Goal: Find specific page/section: Find specific page/section

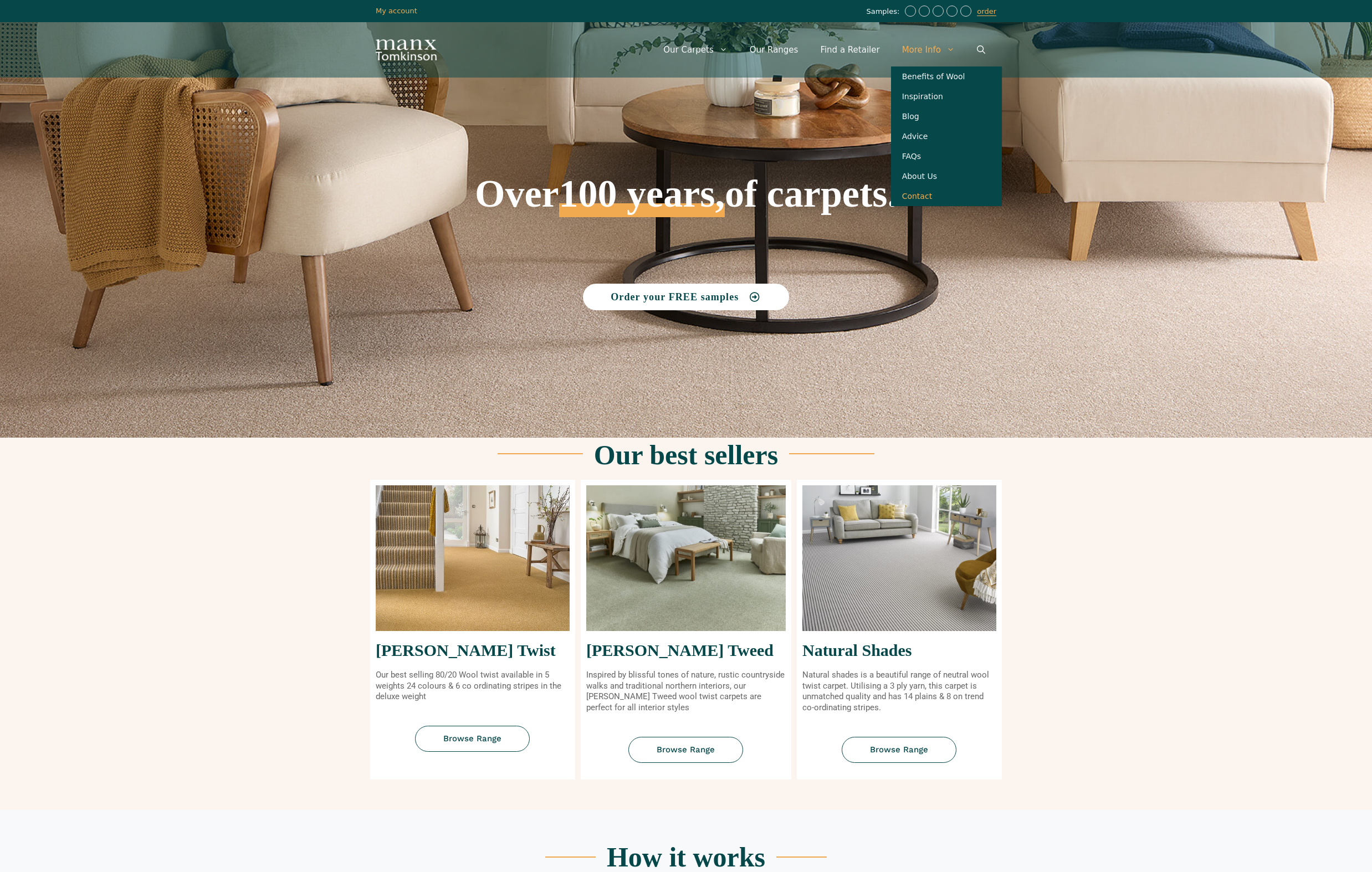
click at [926, 196] on link "Contact" at bounding box center [946, 196] width 111 height 20
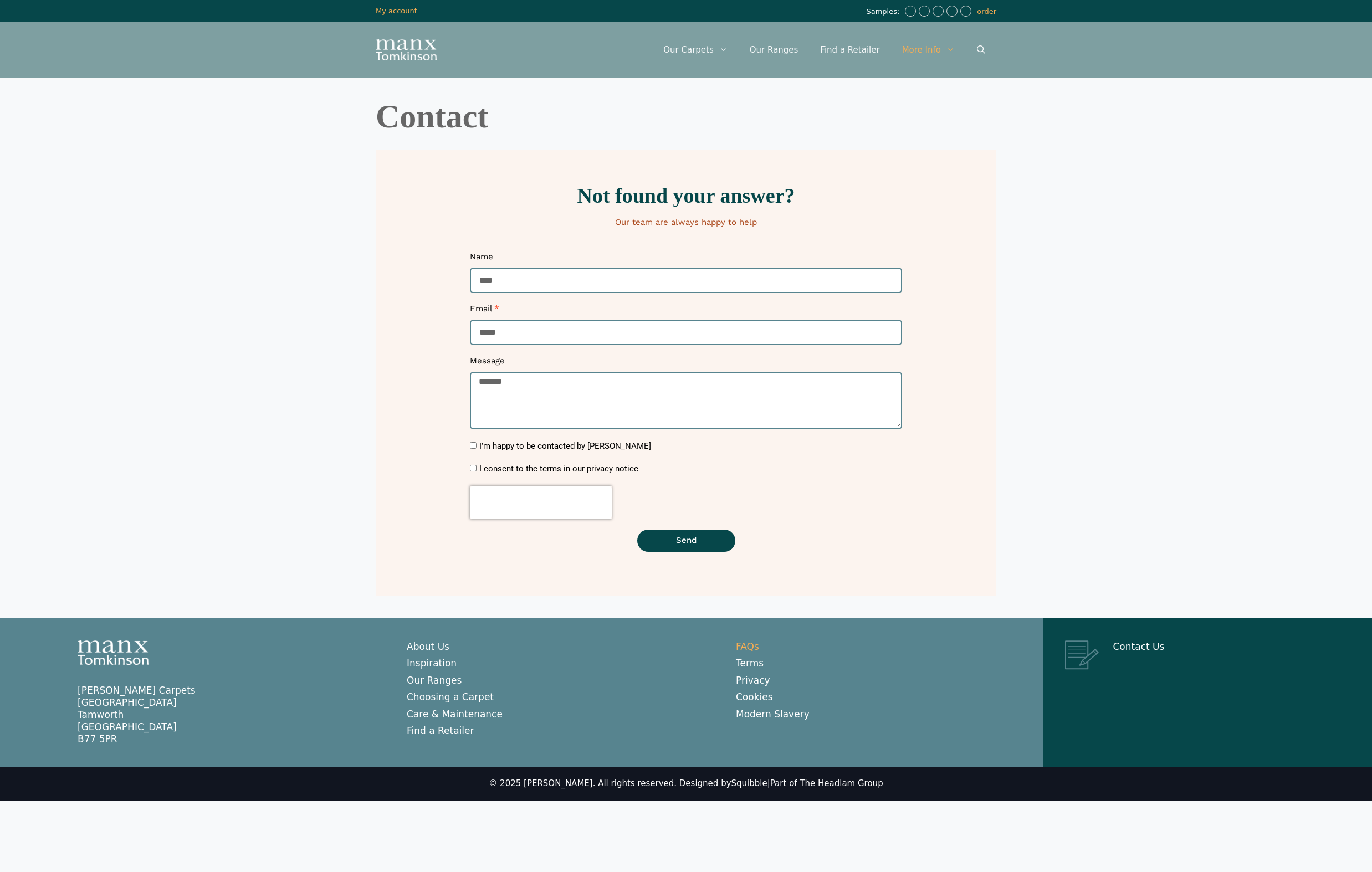
click at [749, 641] on link "FAQs" at bounding box center [747, 646] width 23 height 11
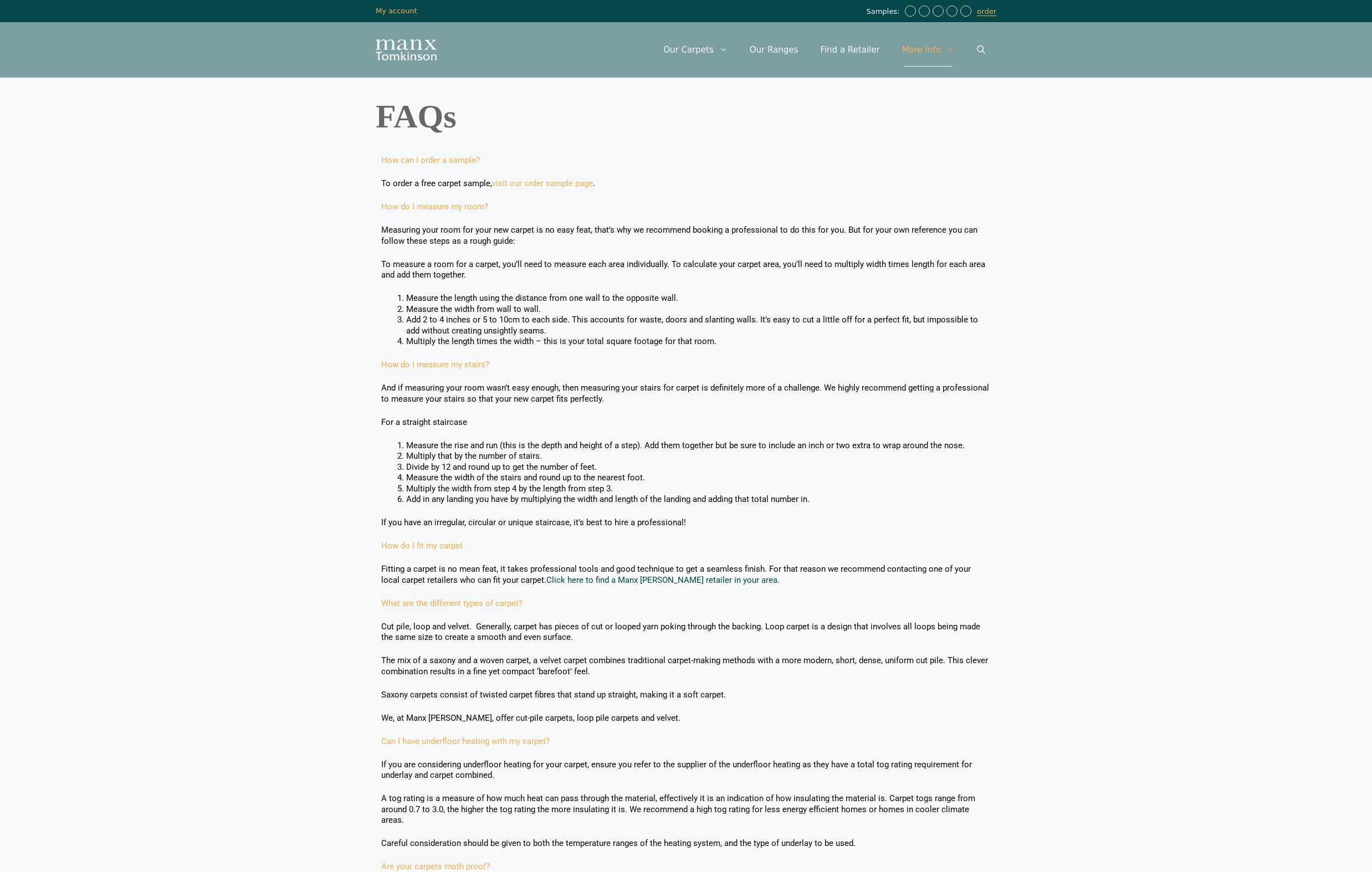
click at [664, 575] on link "Click here to find a Manx Tomkinson retailer in your area." at bounding box center [662, 580] width 233 height 10
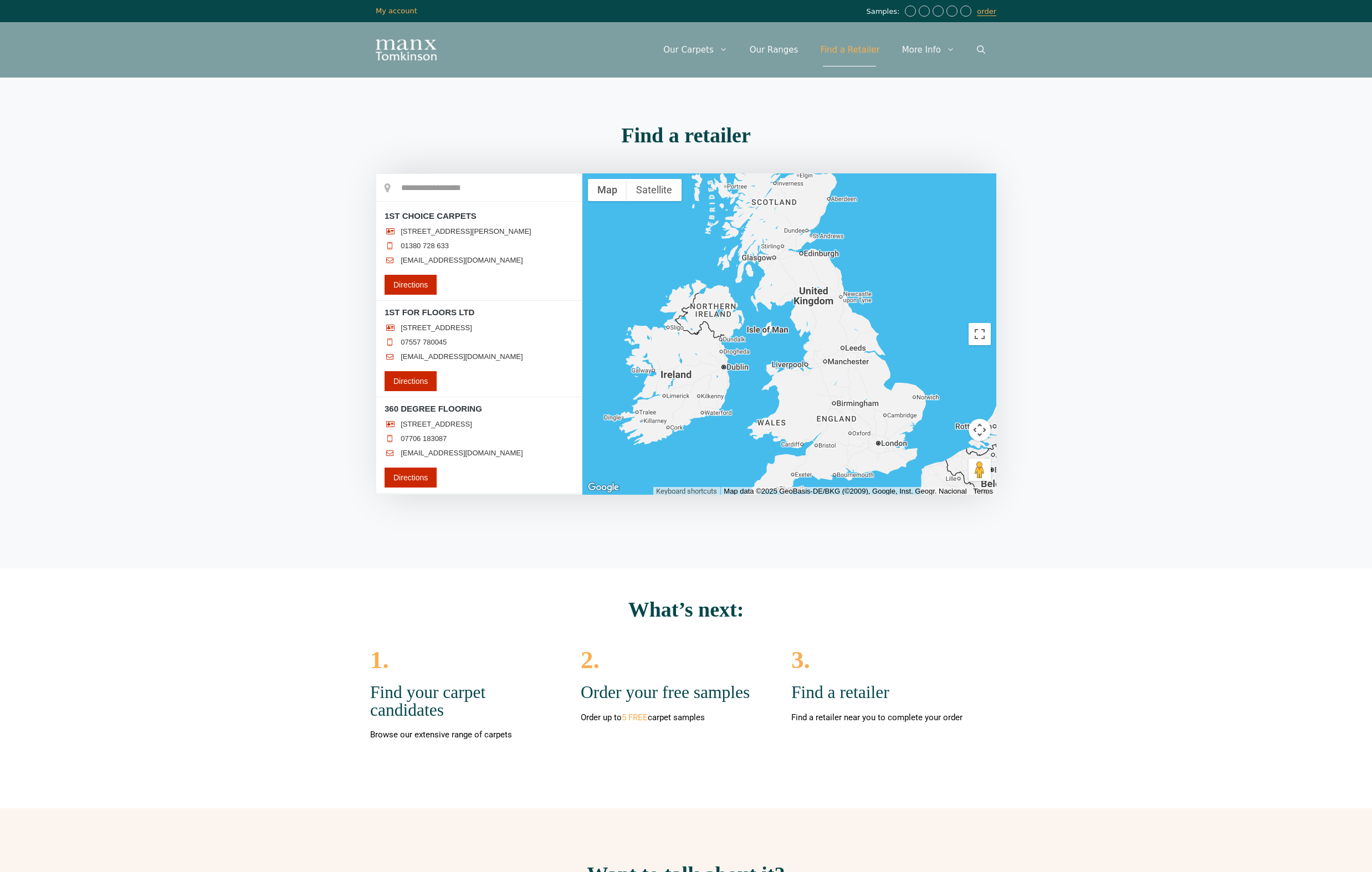
click at [435, 188] on input "text" at bounding box center [479, 188] width 205 height 28
click at [450, 187] on input "text" at bounding box center [479, 188] width 205 height 28
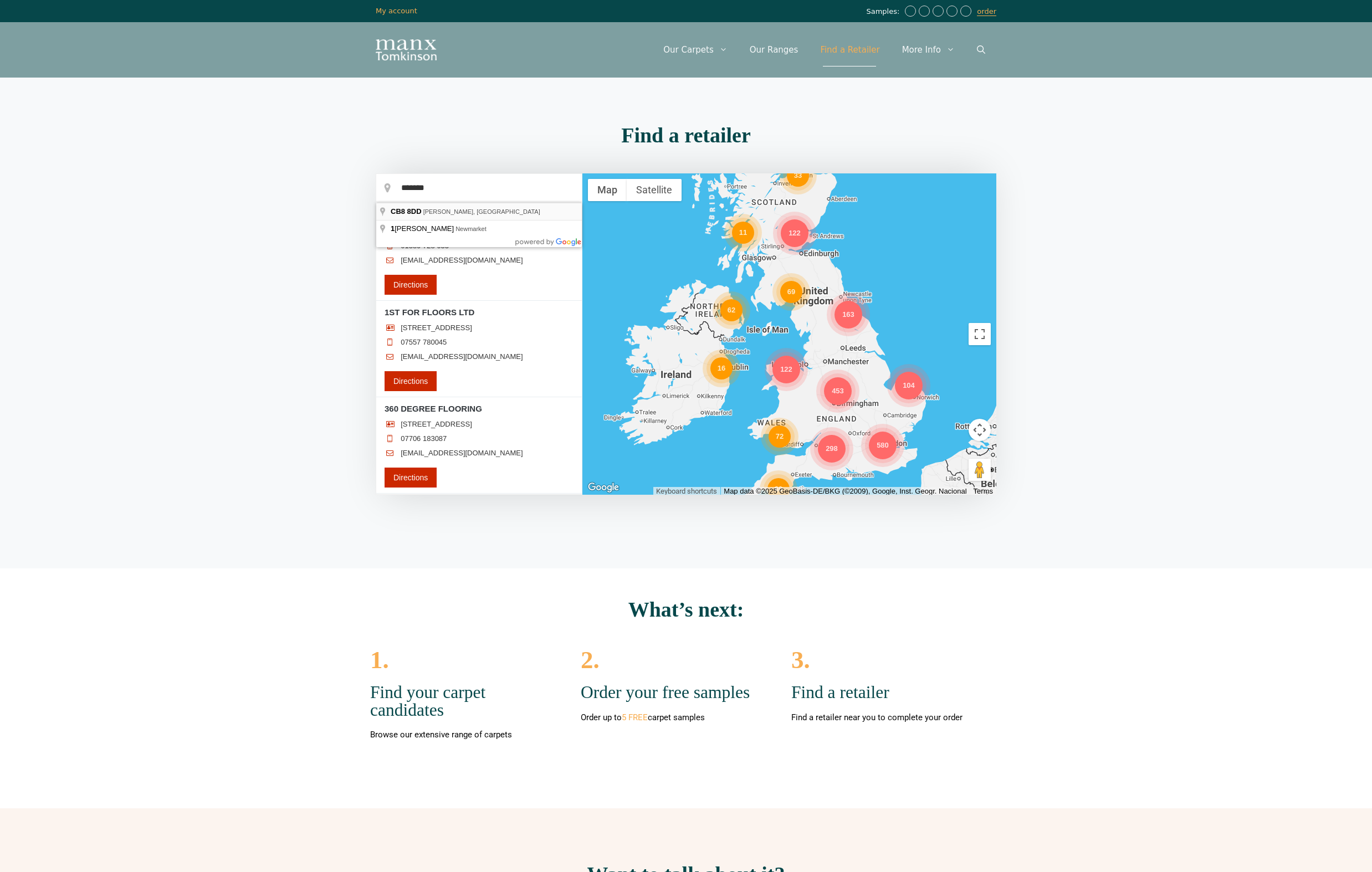
type input "**********"
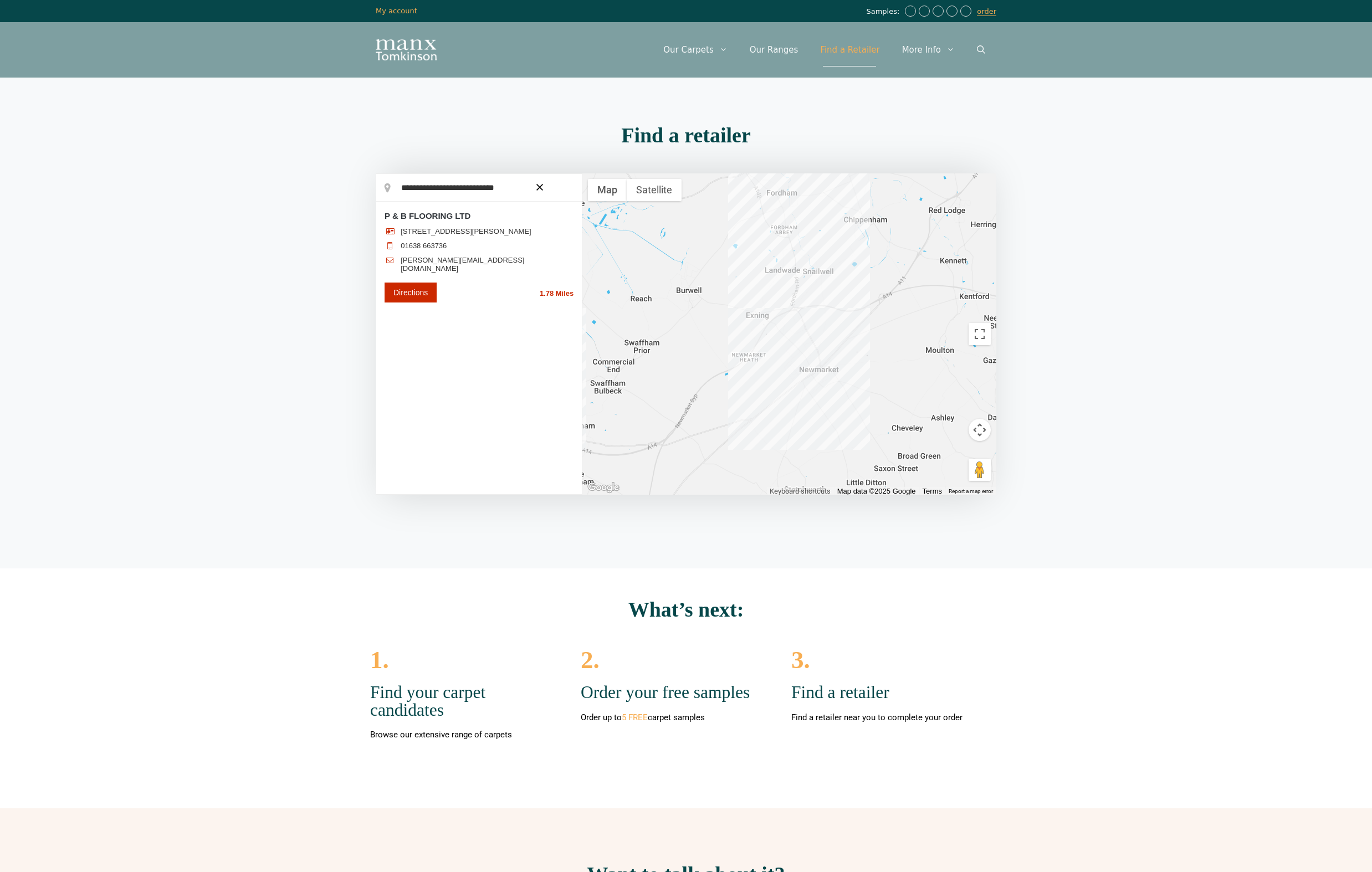
click at [539, 187] on icon "button" at bounding box center [539, 186] width 7 height 7
